Goal: Task Accomplishment & Management: Manage account settings

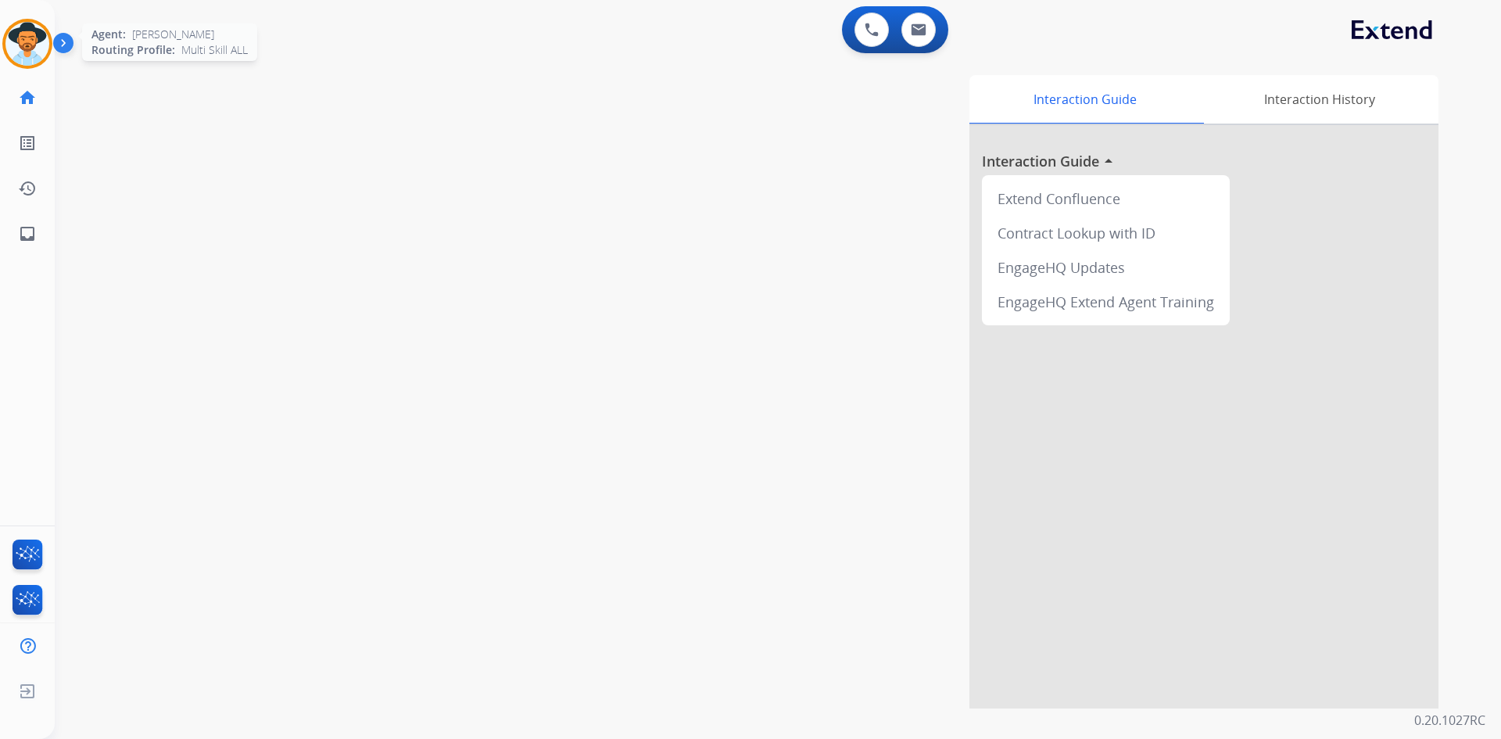
click at [33, 44] on img at bounding box center [27, 44] width 44 height 44
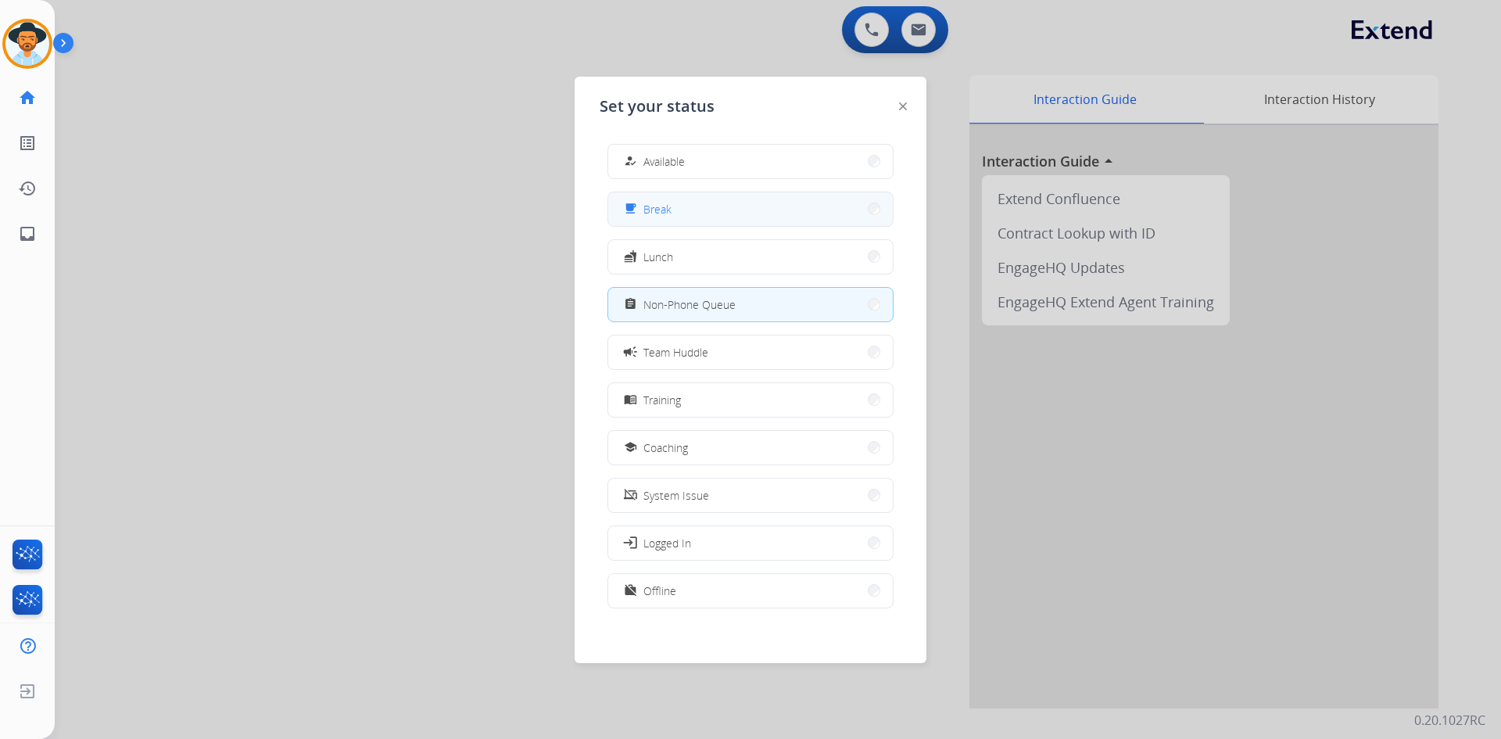
click at [708, 211] on button "free_breakfast Break" at bounding box center [750, 209] width 285 height 34
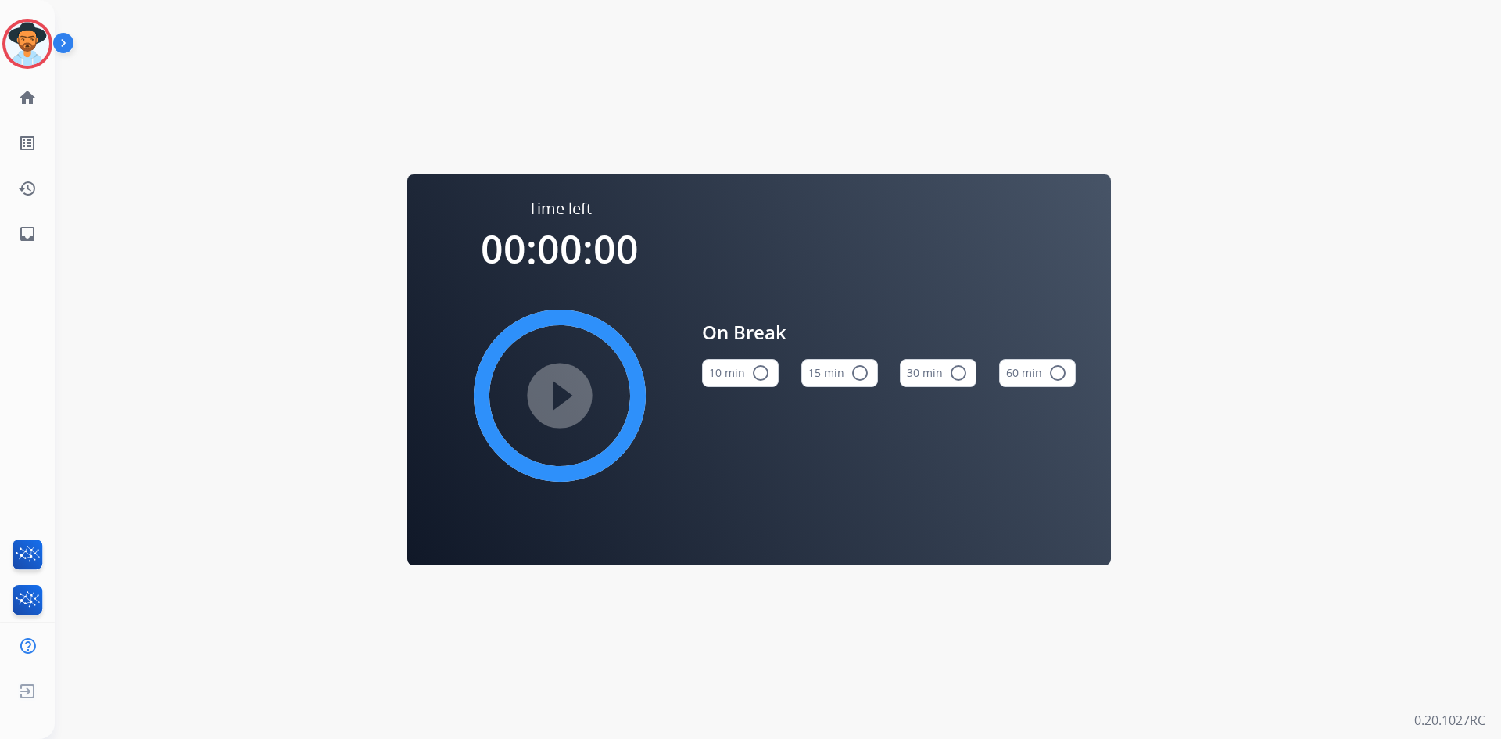
click at [860, 374] on mat-icon "radio_button_unchecked" at bounding box center [860, 373] width 19 height 19
click at [569, 399] on mat-icon "play_circle_filled" at bounding box center [559, 395] width 19 height 19
drag, startPoint x: 5, startPoint y: 36, endPoint x: 59, endPoint y: 63, distance: 60.1
click at [5, 36] on div at bounding box center [27, 44] width 50 height 50
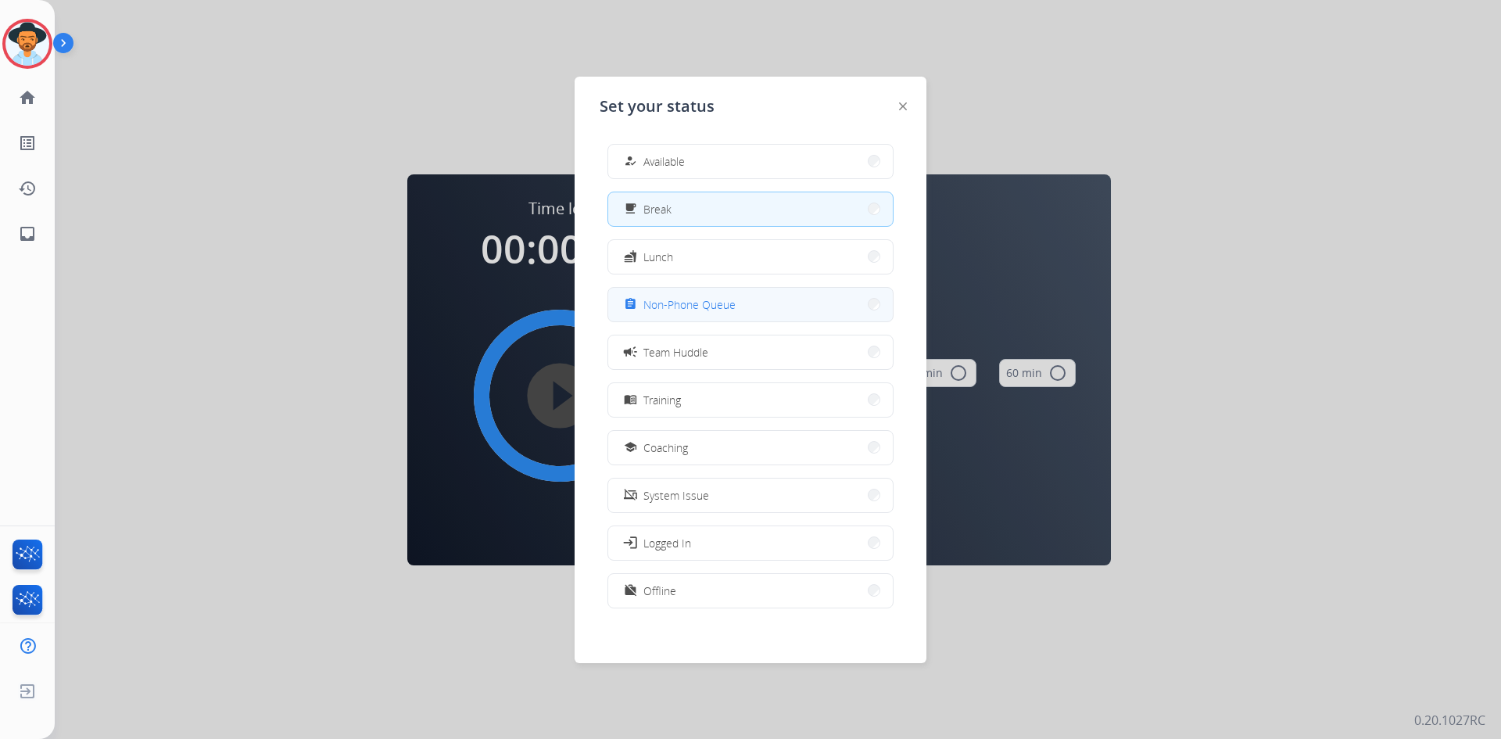
click at [734, 311] on span "Non-Phone Queue" at bounding box center [689, 304] width 92 height 16
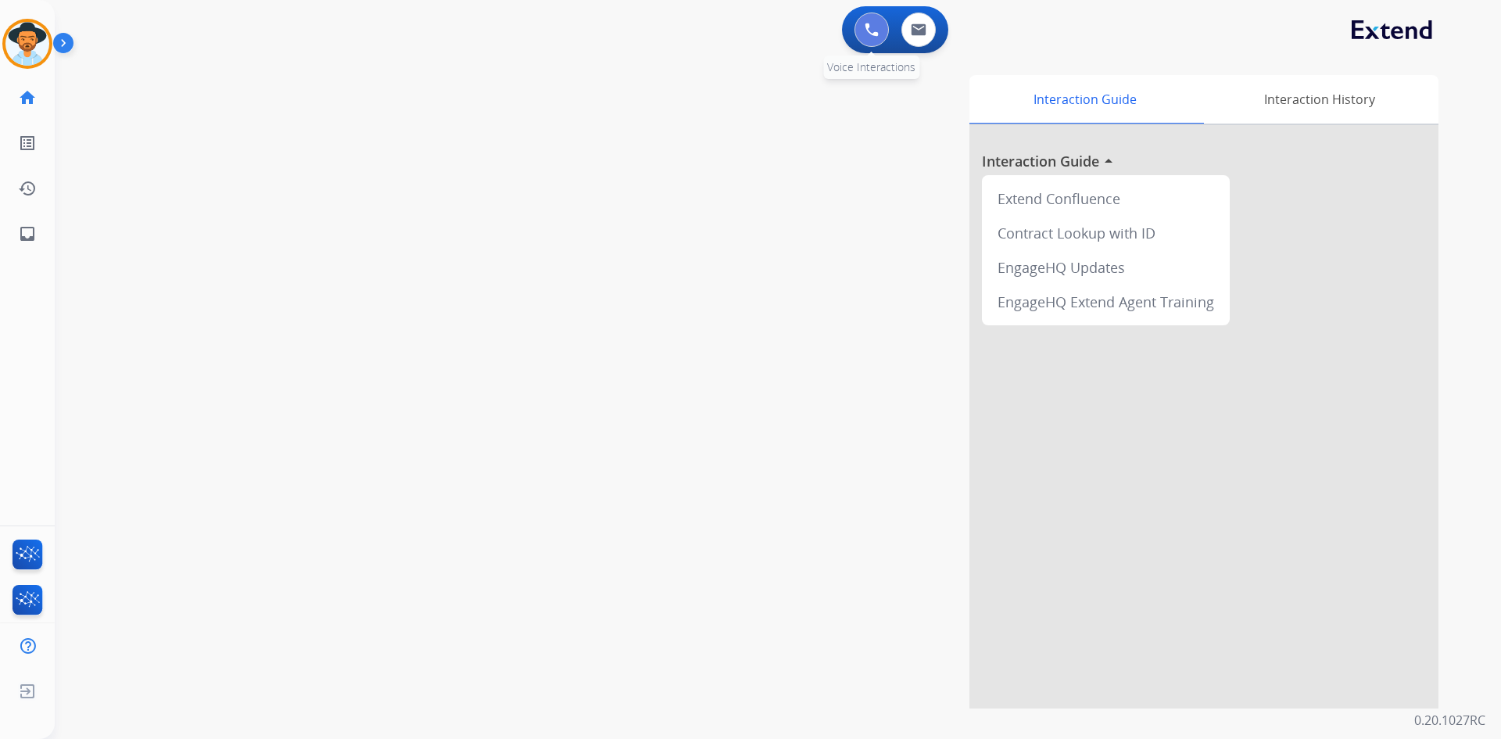
click at [860, 33] on button at bounding box center [871, 30] width 34 height 34
click at [873, 35] on img at bounding box center [872, 30] width 14 height 14
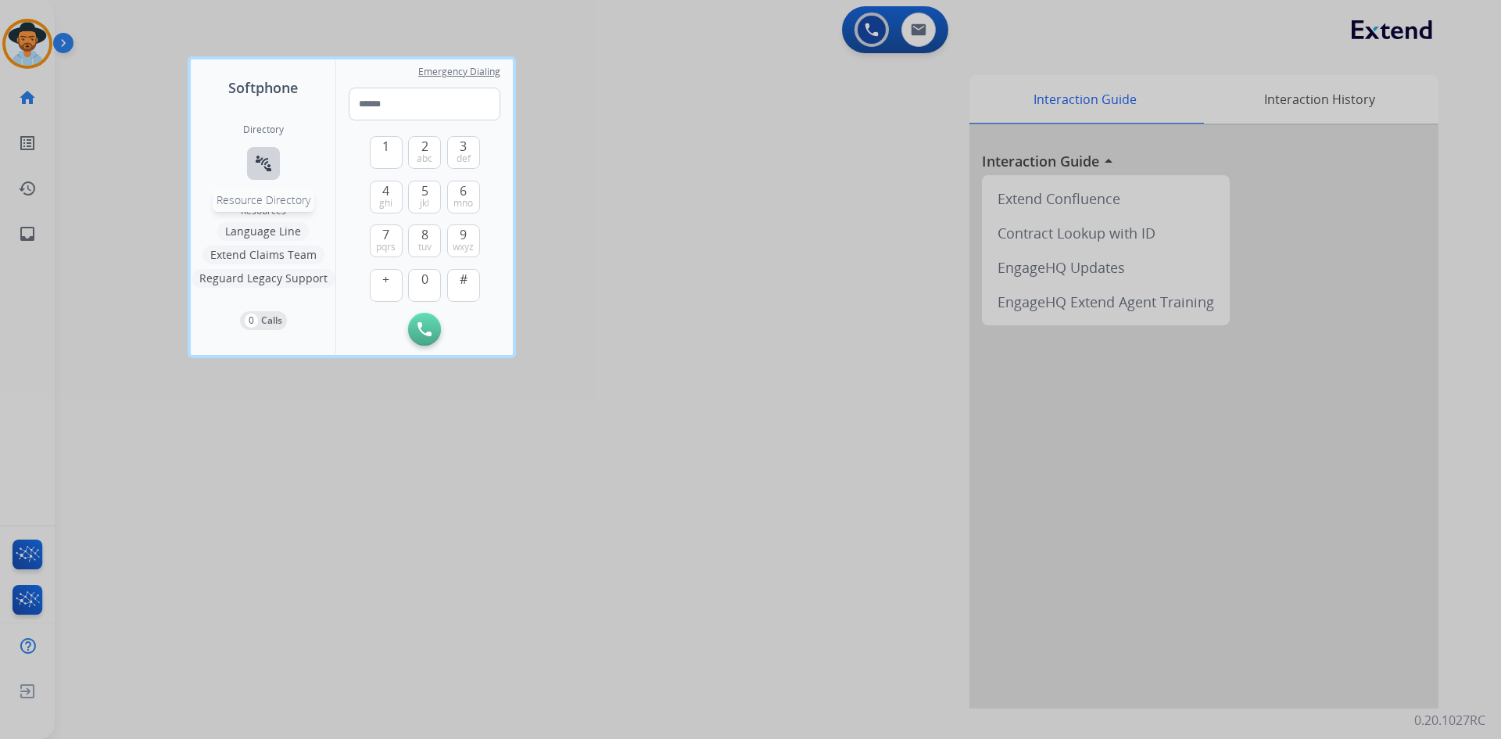
click at [262, 164] on mat-icon "connect_without_contact" at bounding box center [263, 163] width 19 height 19
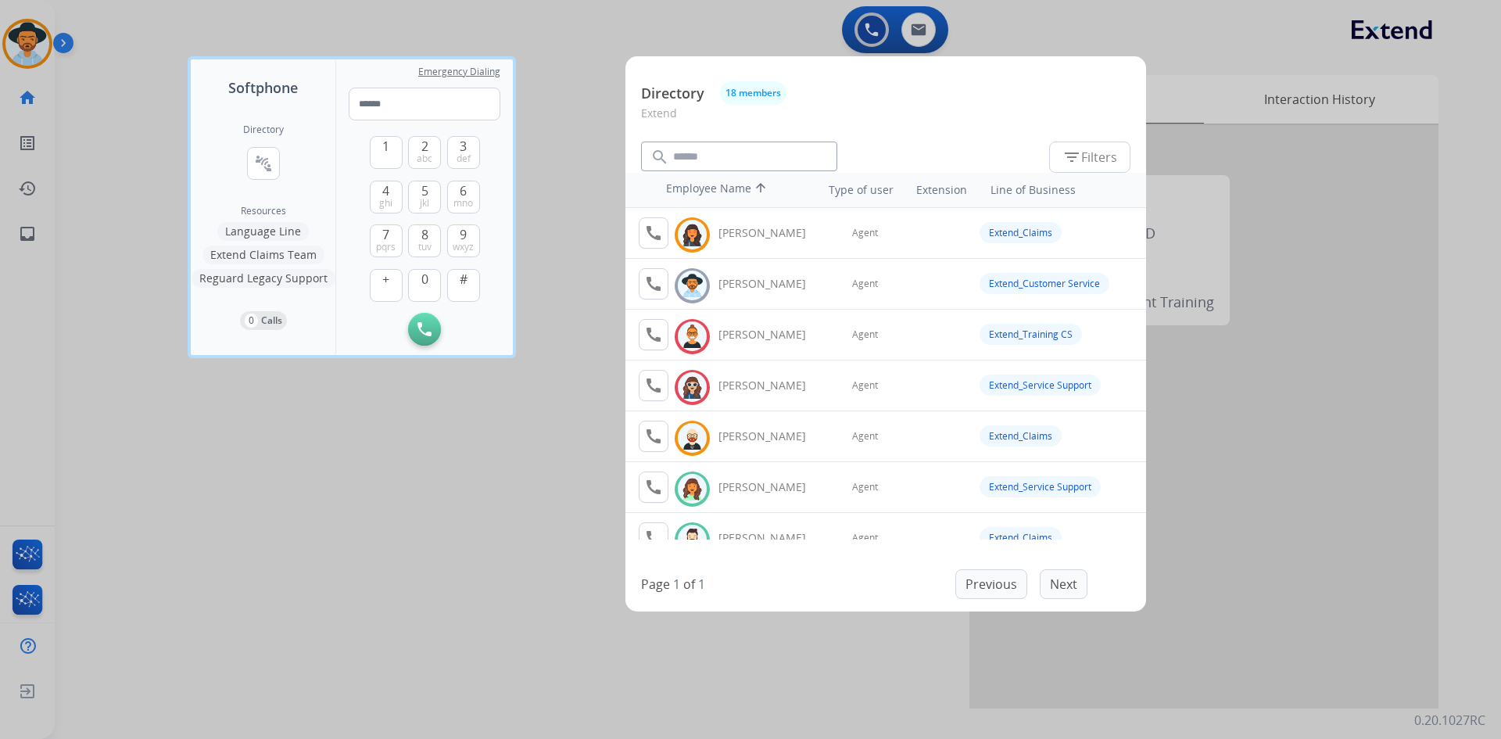
click at [336, 532] on div at bounding box center [750, 369] width 1501 height 739
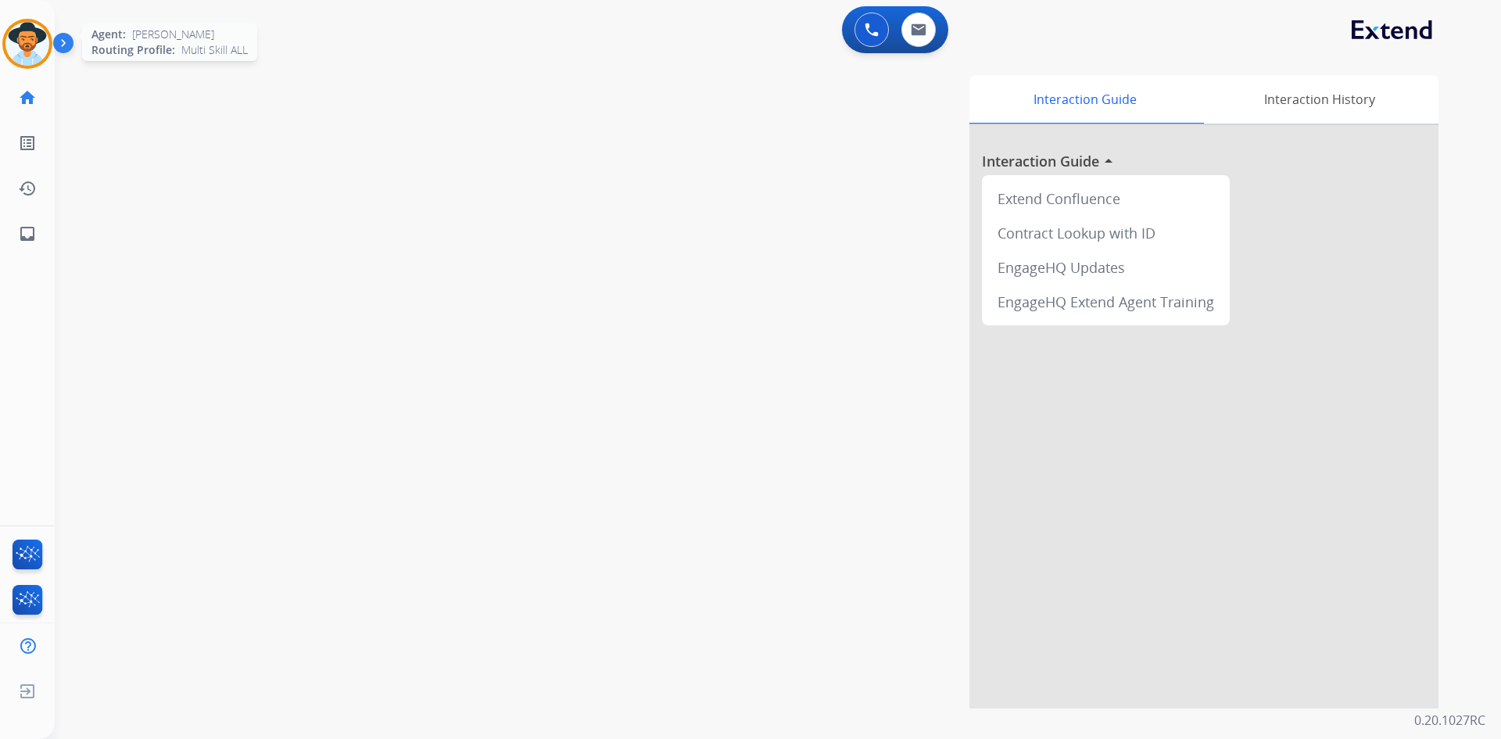
drag, startPoint x: 37, startPoint y: 52, endPoint x: 43, endPoint y: 58, distance: 8.3
click at [37, 52] on img at bounding box center [27, 44] width 44 height 44
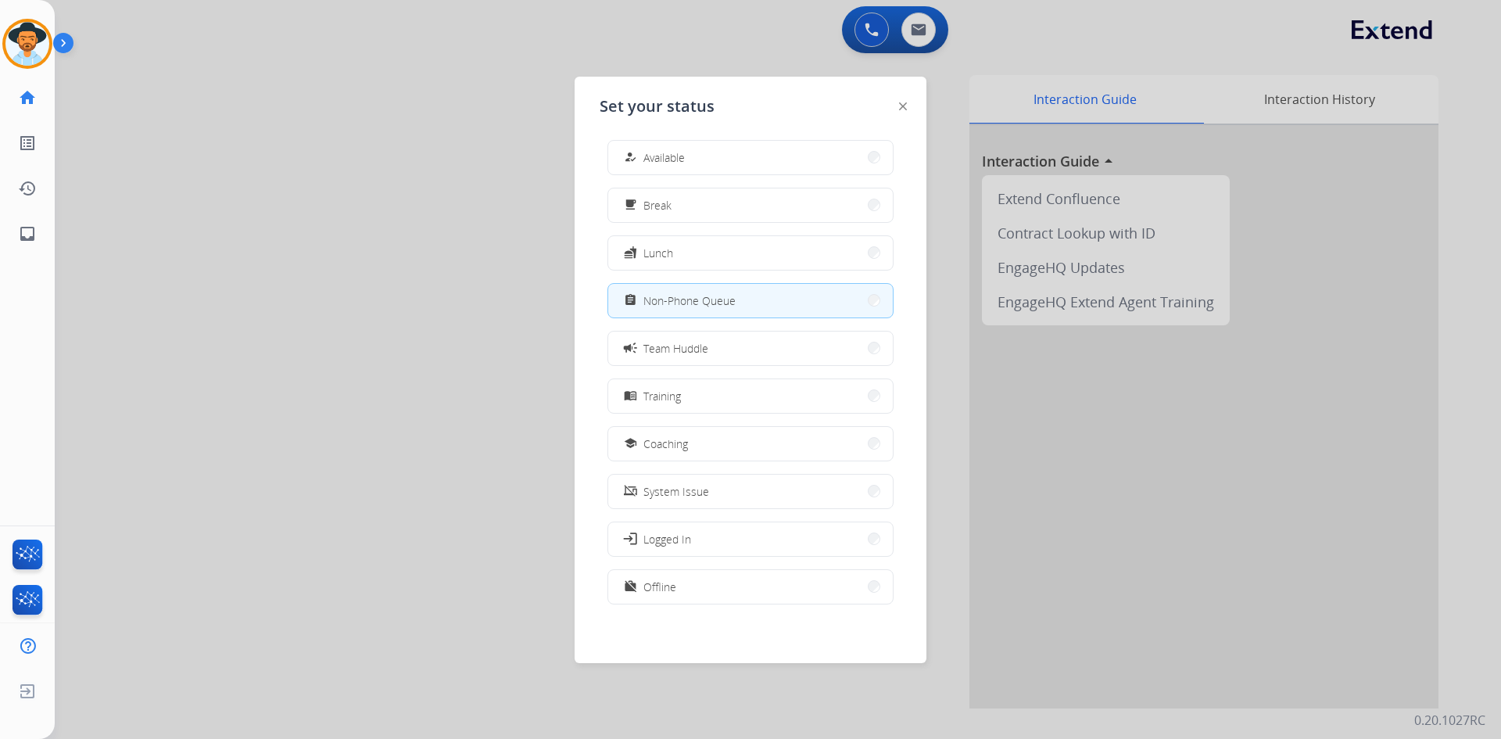
scroll to position [5, 0]
click at [665, 577] on div "work_off Offline" at bounding box center [649, 585] width 56 height 19
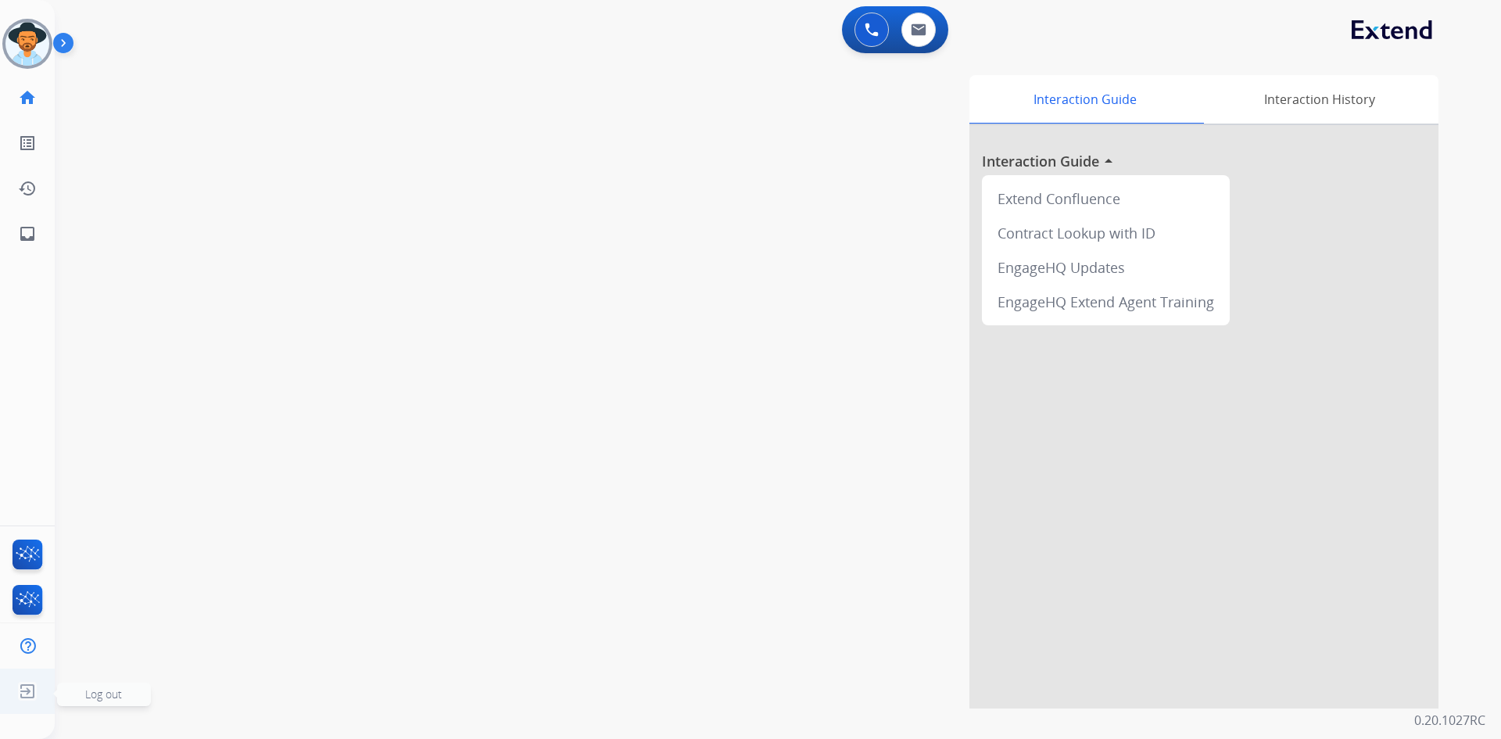
click at [139, 699] on span "Log out" at bounding box center [104, 694] width 94 height 23
